Goal: Information Seeking & Learning: Learn about a topic

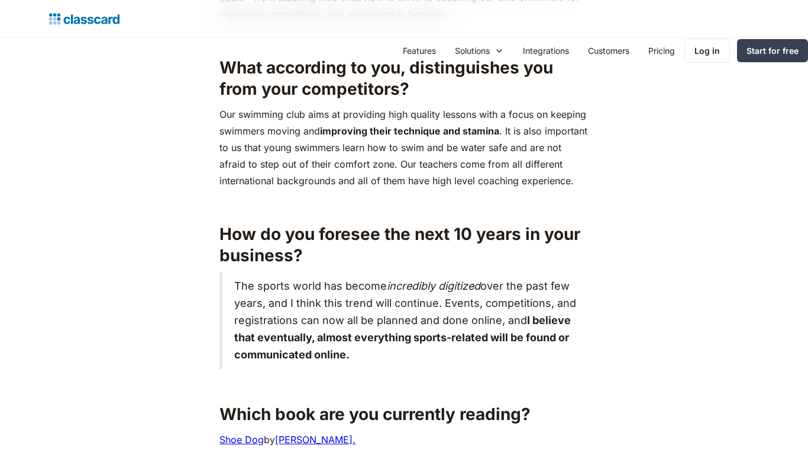
scroll to position [1605, 0]
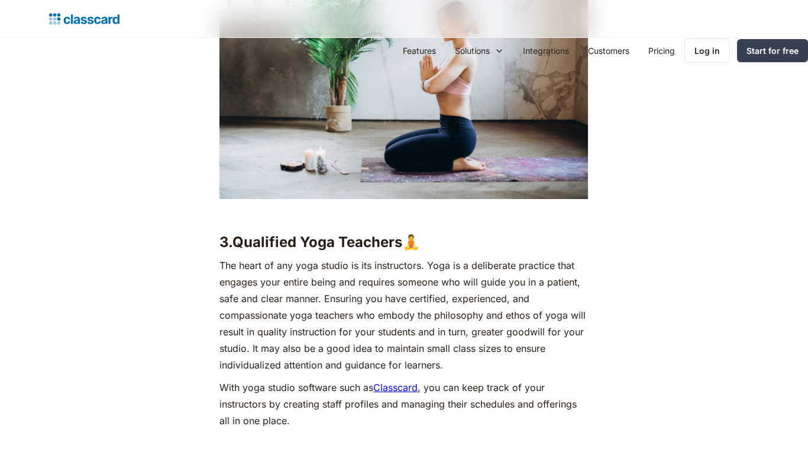
scroll to position [1831, 0]
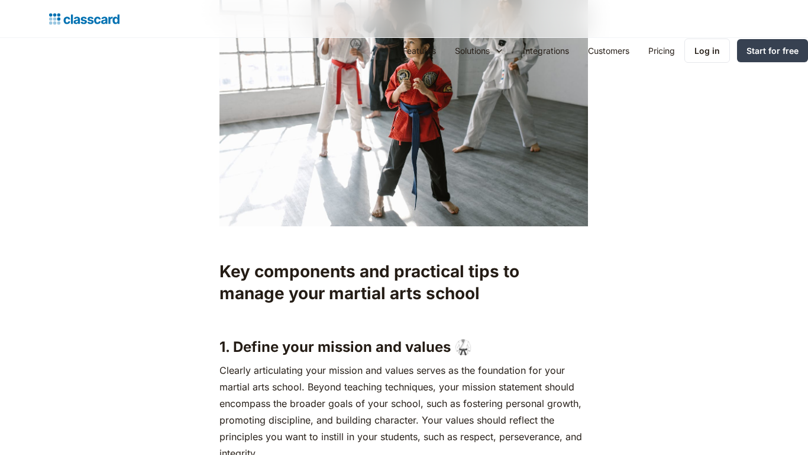
scroll to position [1605, 0]
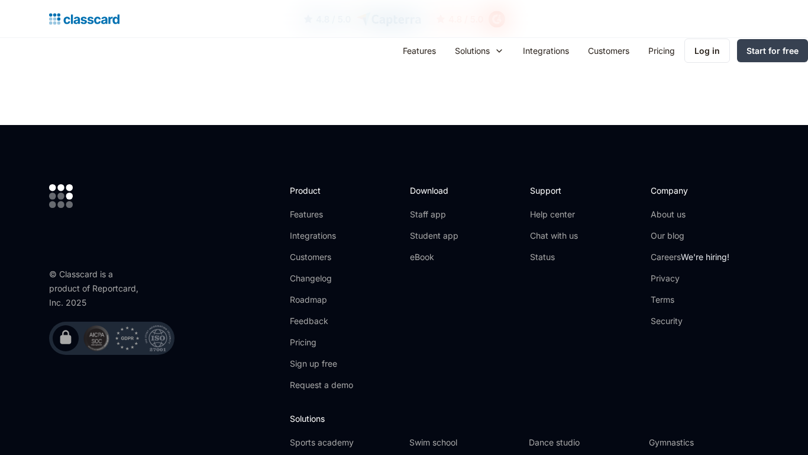
scroll to position [1285, 0]
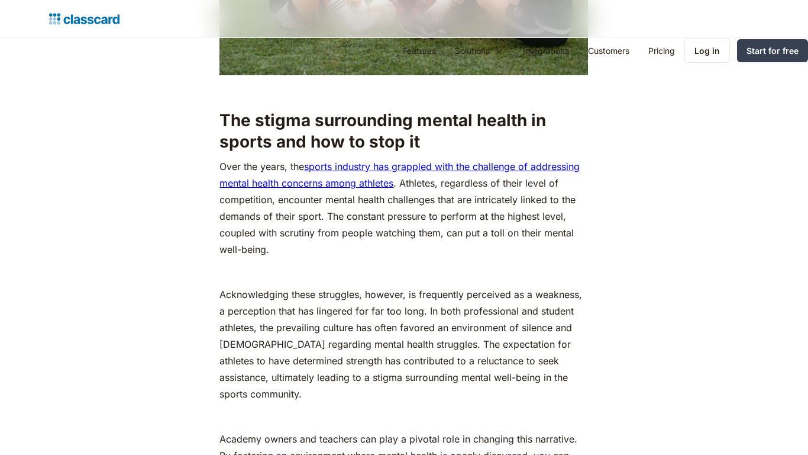
scroll to position [1605, 0]
